Goal: Transaction & Acquisition: Purchase product/service

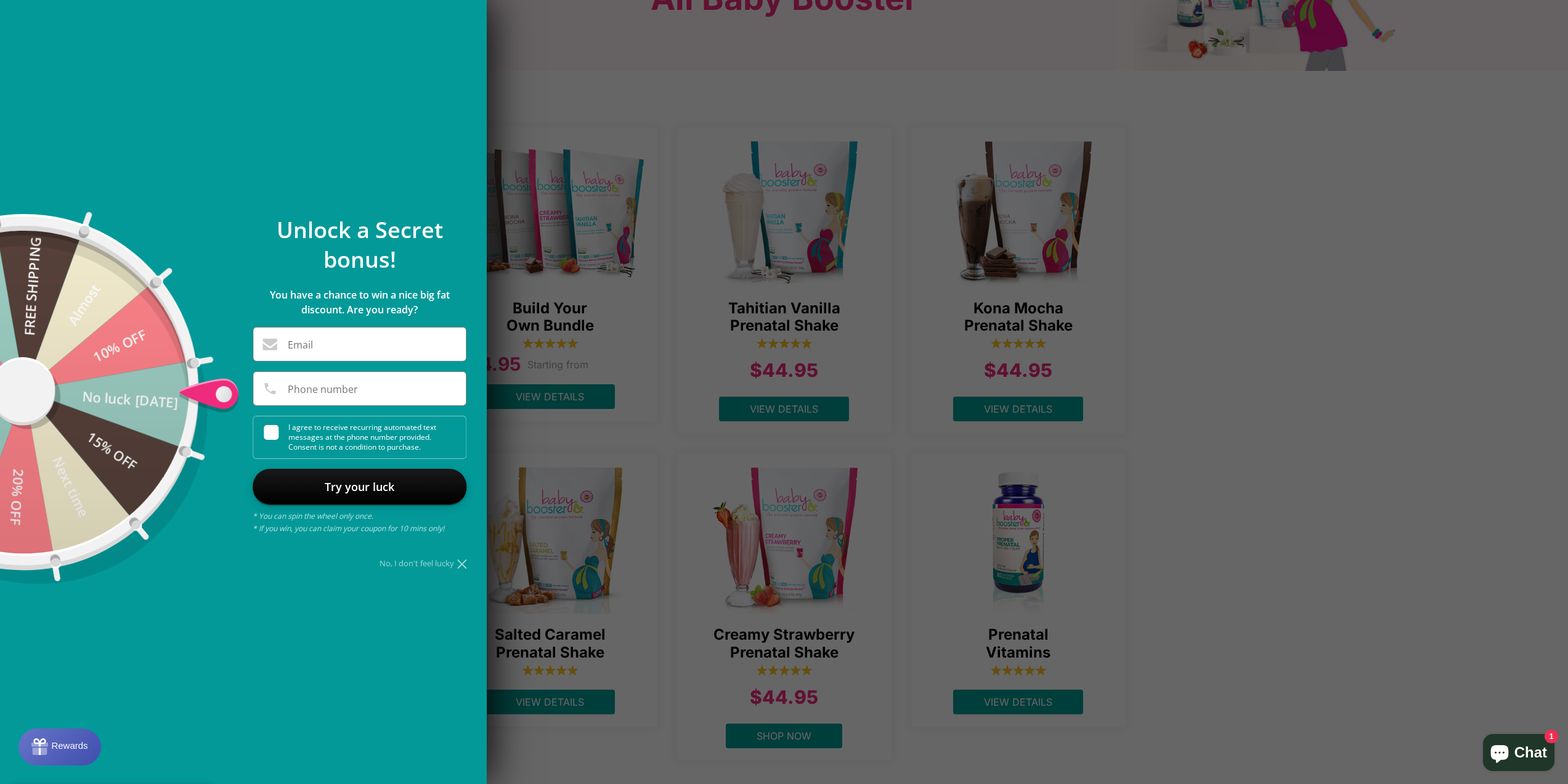
click at [461, 568] on icon at bounding box center [462, 564] width 9 height 9
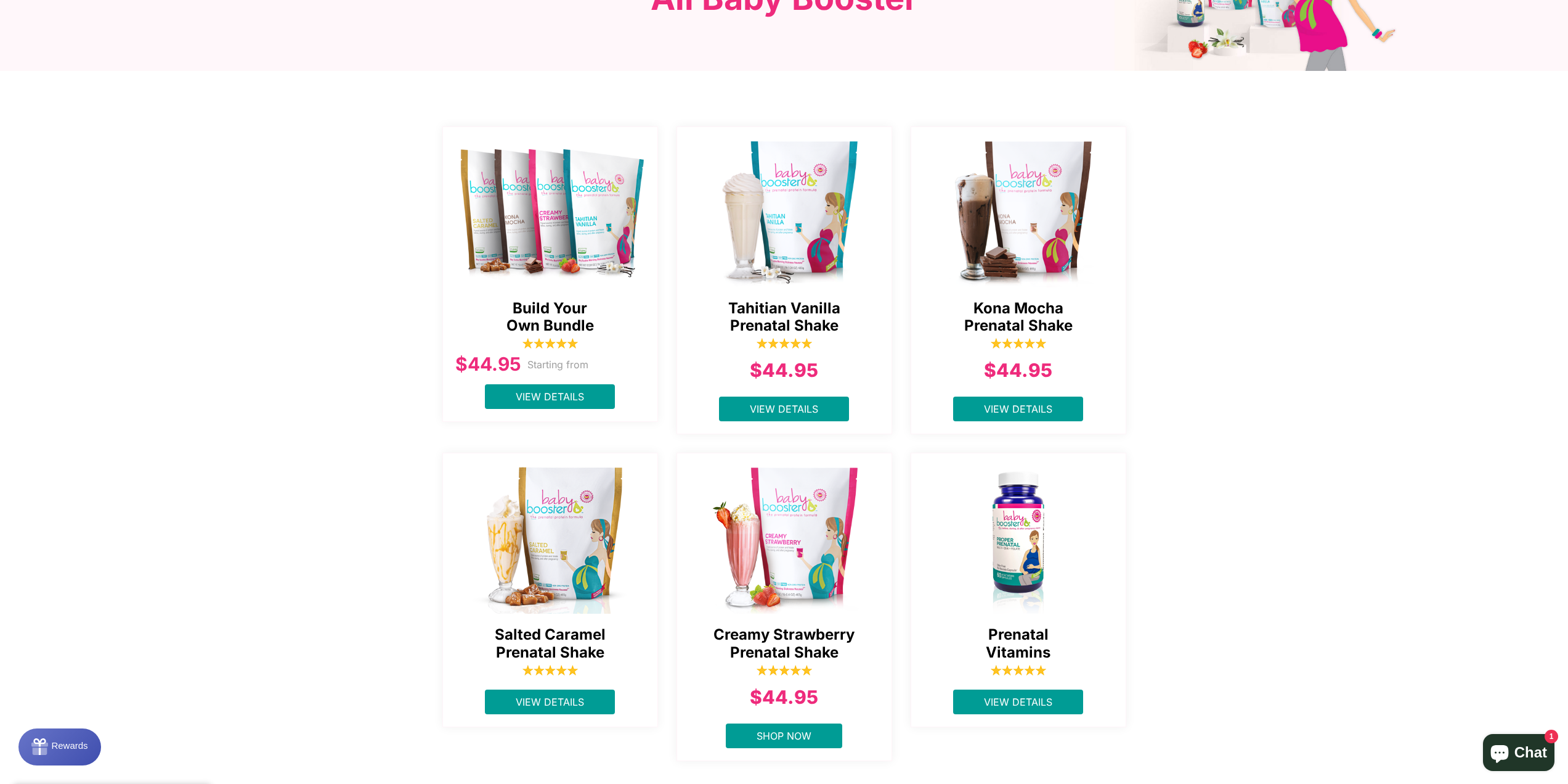
click at [540, 276] on img at bounding box center [550, 210] width 216 height 154
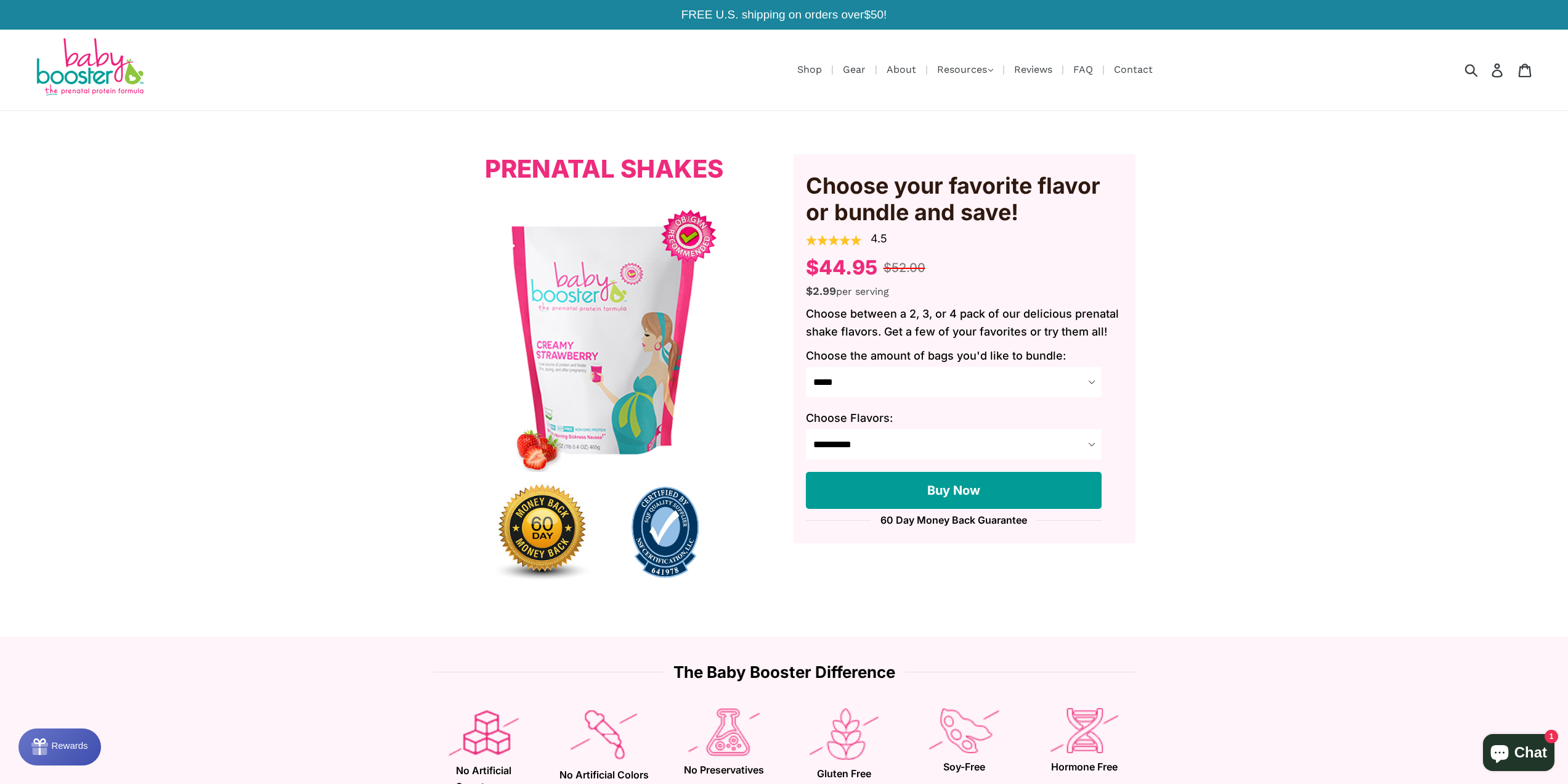
click at [935, 451] on select "**********" at bounding box center [953, 444] width 296 height 30
drag, startPoint x: 628, startPoint y: 310, endPoint x: 634, endPoint y: 309, distance: 6.1
click at [628, 310] on img at bounding box center [603, 340] width 342 height 263
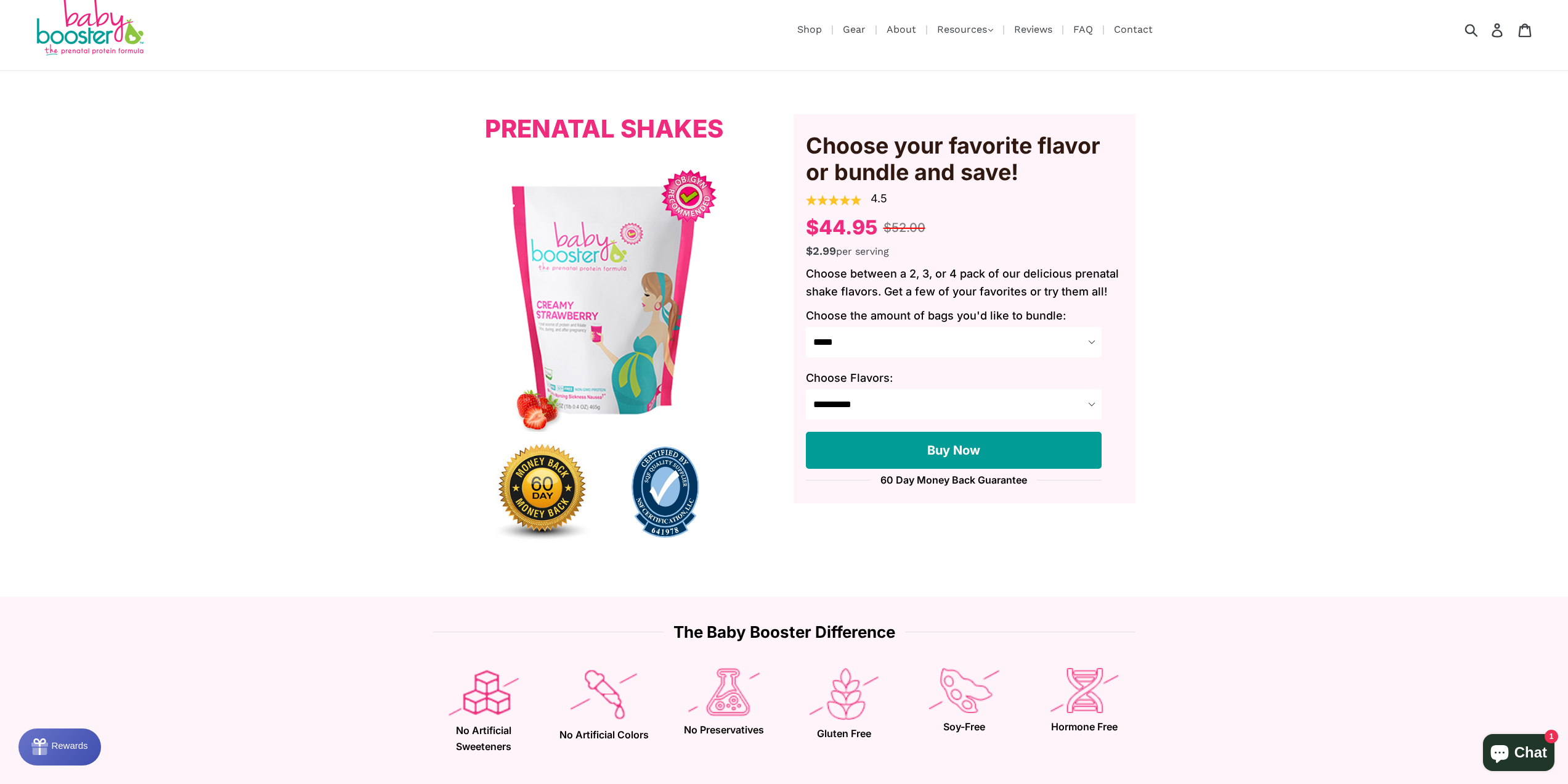
scroll to position [62, 0]
